Goal: Entertainment & Leisure: Consume media (video, audio)

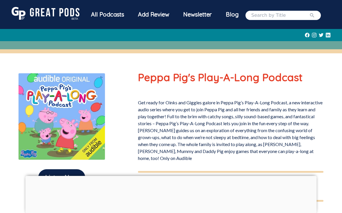
click at [15, 11] on img at bounding box center [46, 13] width 68 height 13
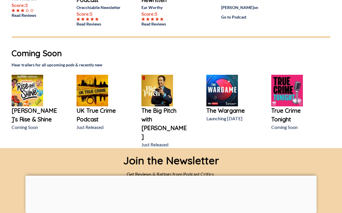
scroll to position [254, 0]
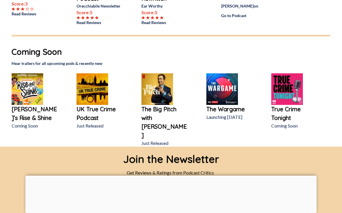
click at [24, 97] on img at bounding box center [28, 89] width 32 height 32
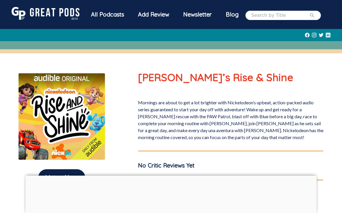
click at [54, 174] on button "Listen Now" at bounding box center [61, 177] width 47 height 17
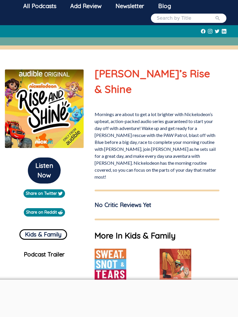
scroll to position [25, 0]
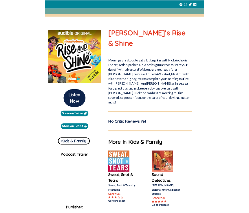
scroll to position [95, 0]
